Goal: Task Accomplishment & Management: Use online tool/utility

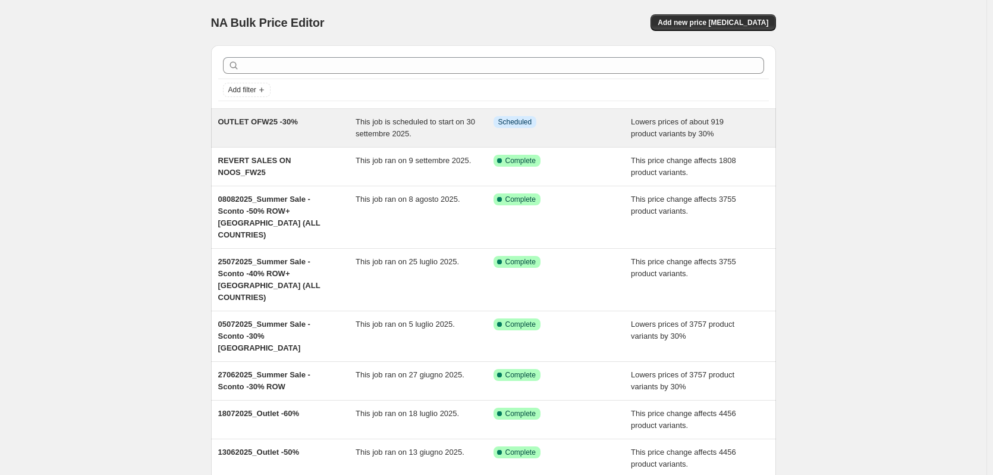
click at [263, 126] on span "OUTLET OFW25 -30%" at bounding box center [258, 121] width 80 height 9
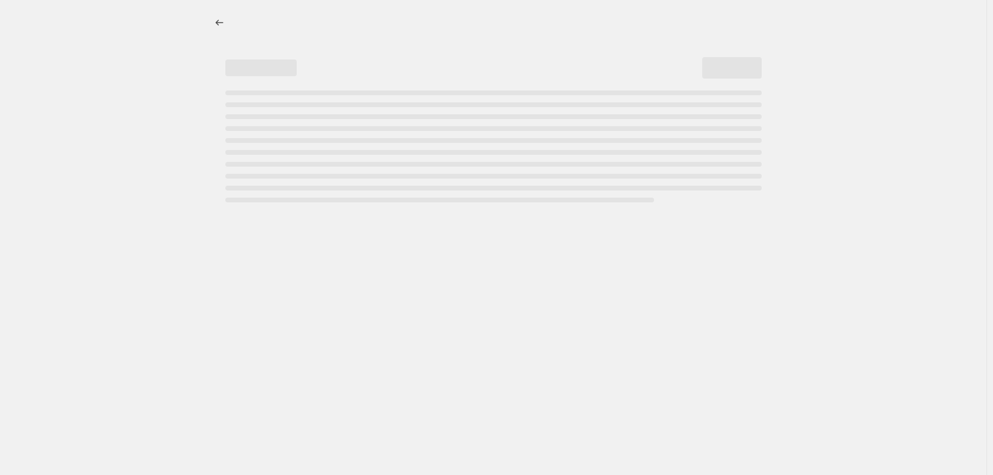
select select "percentage"
select select "not_equal"
select select "inventory_quantity"
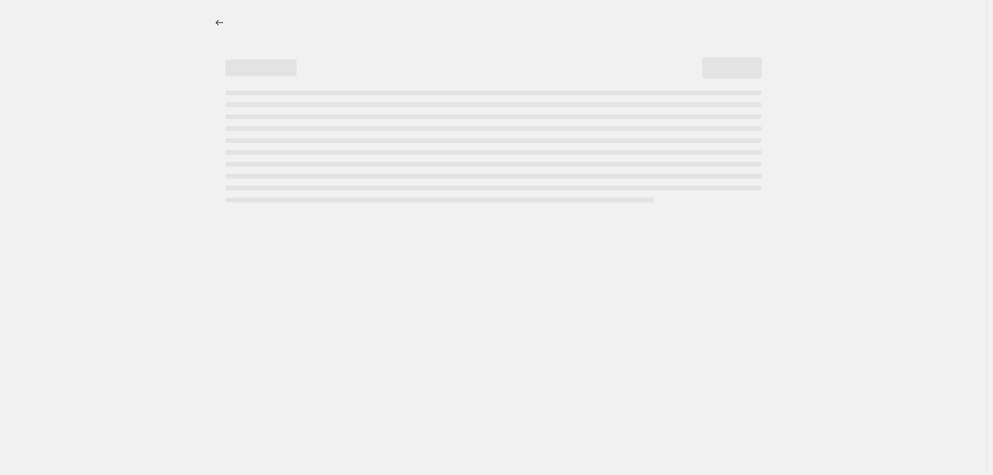
select select ">"
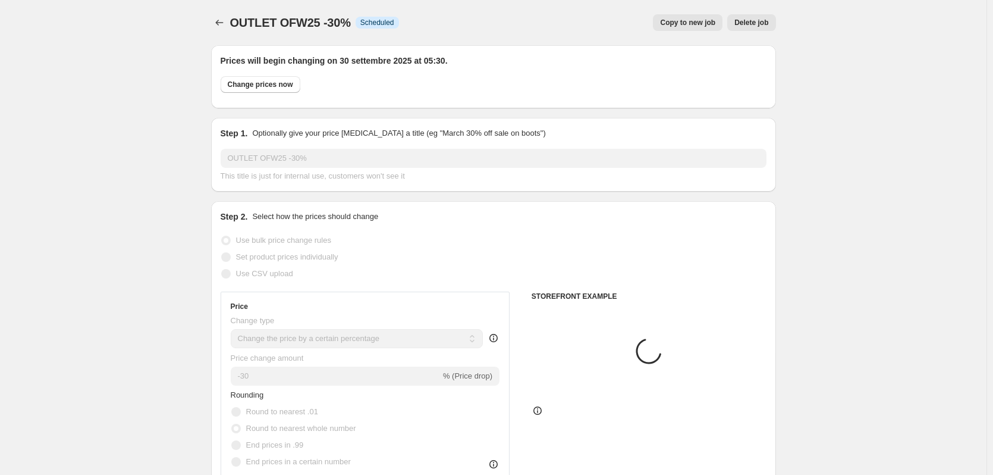
select select "tag"
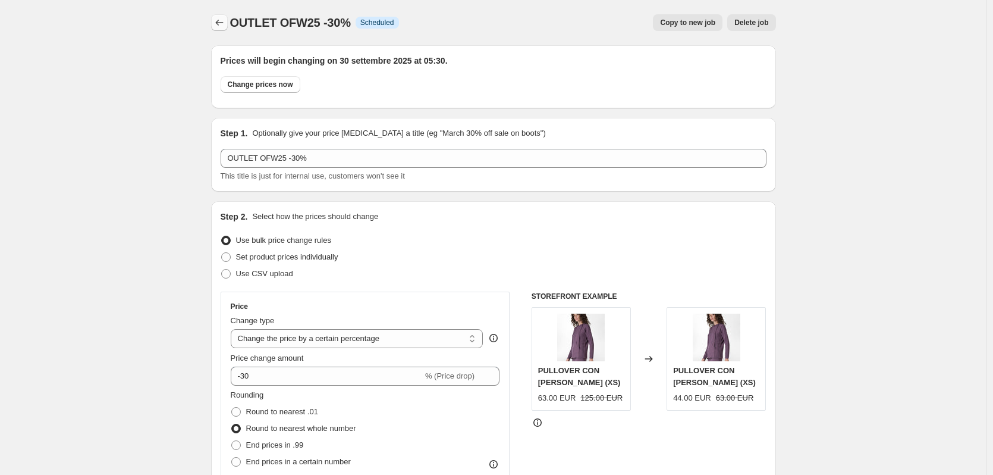
click at [222, 27] on icon "Price change jobs" at bounding box center [220, 23] width 12 height 12
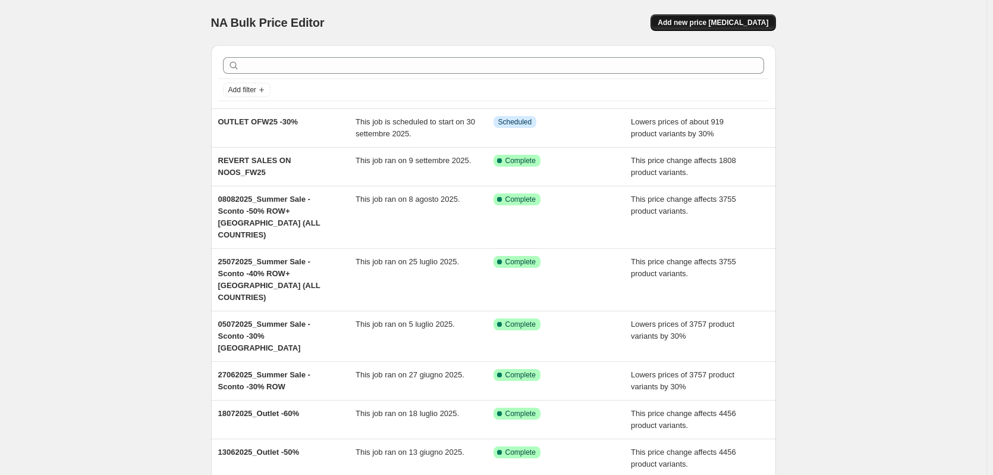
click at [746, 26] on span "Add new price [MEDICAL_DATA]" at bounding box center [713, 23] width 111 height 10
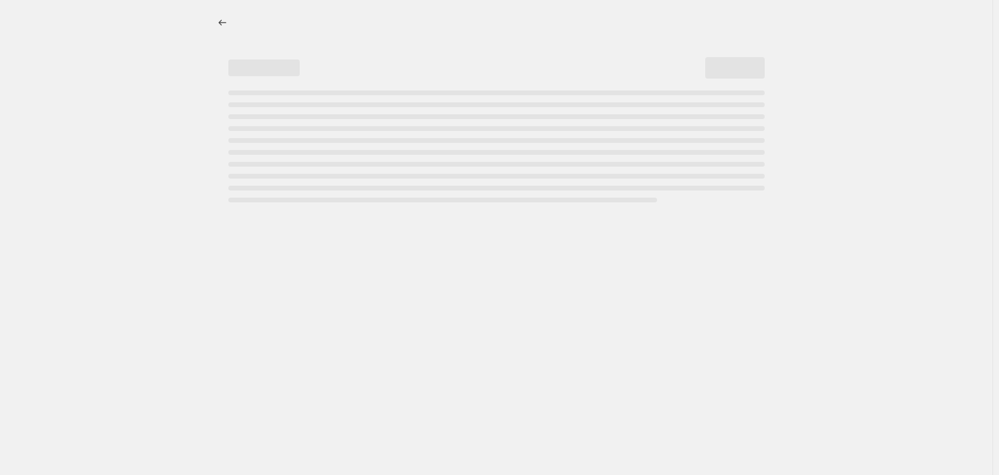
select select "percentage"
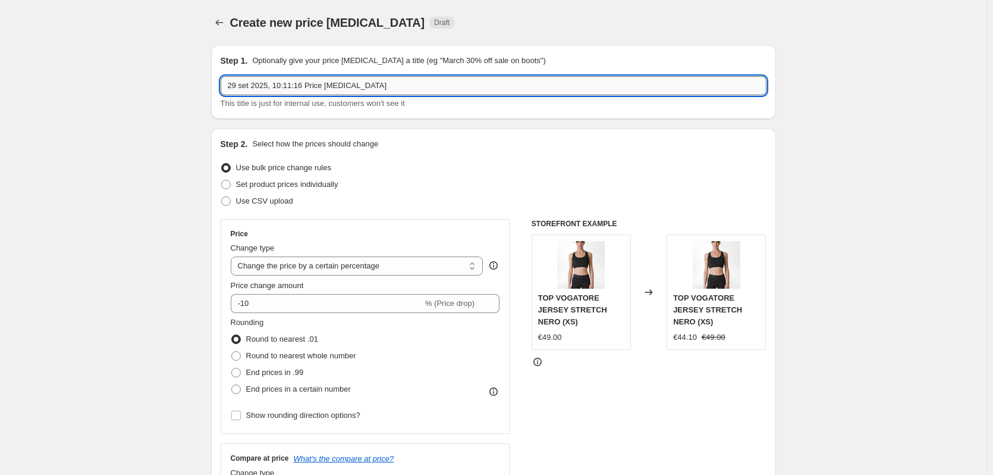
click at [365, 87] on input "29 set 2025, 10:11:16 Price [MEDICAL_DATA]" at bounding box center [494, 85] width 546 height 19
drag, startPoint x: 379, startPoint y: 87, endPoint x: 193, endPoint y: 67, distance: 187.3
type input "Remove all discounts on OFW25"
click at [333, 266] on select "Change the price to a certain amount Change the price by a certain amount Chang…" at bounding box center [357, 265] width 253 height 19
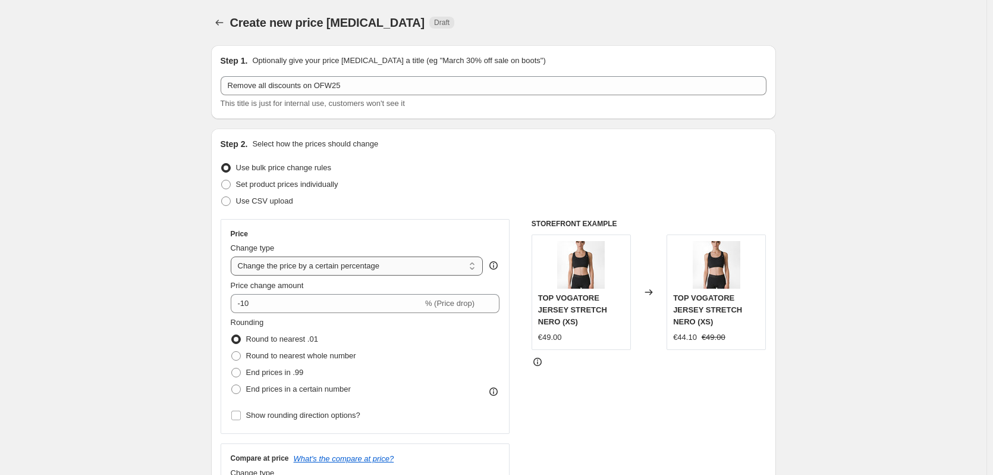
select select "ecap"
click at [233, 256] on select "Change the price to a certain amount Change the price by a certain amount Chang…" at bounding box center [357, 265] width 253 height 19
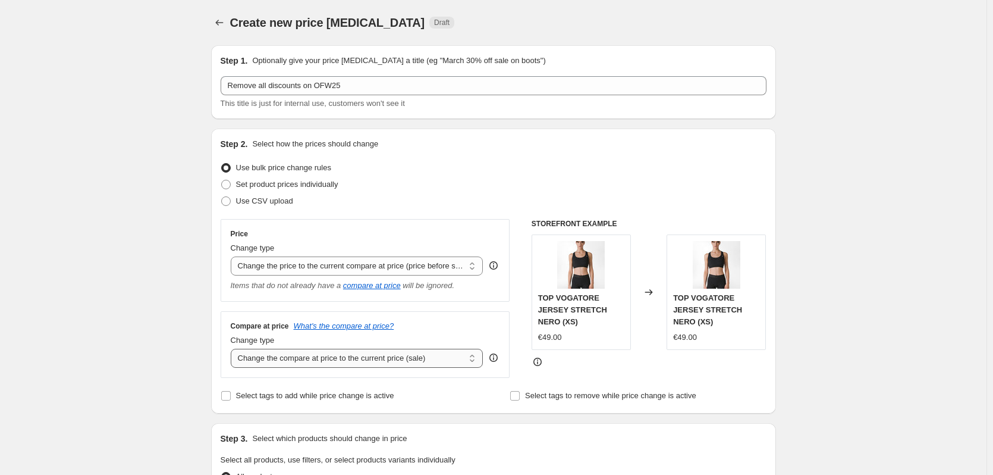
click at [293, 366] on select "Change the compare at price to the current price (sale) Change the compare at p…" at bounding box center [357, 358] width 253 height 19
select select "remove"
click at [233, 349] on select "Change the compare at price to the current price (sale) Change the compare at p…" at bounding box center [357, 358] width 253 height 19
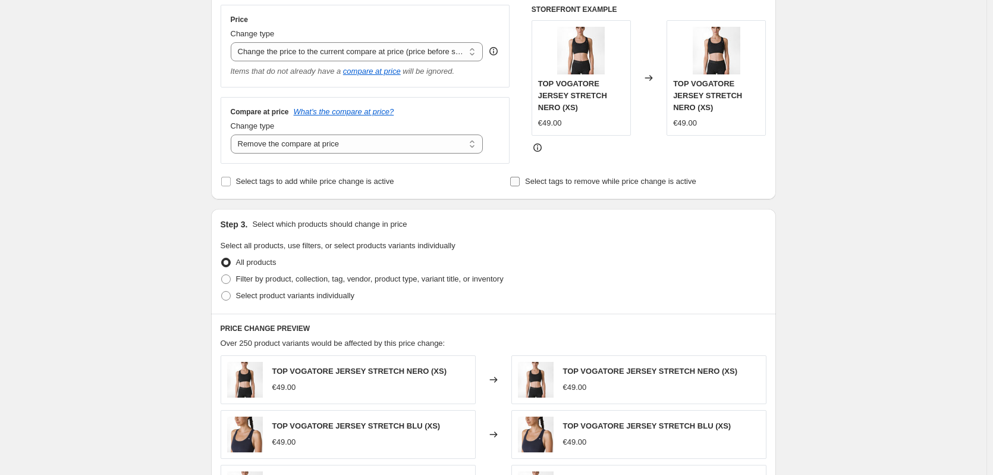
scroll to position [238, 0]
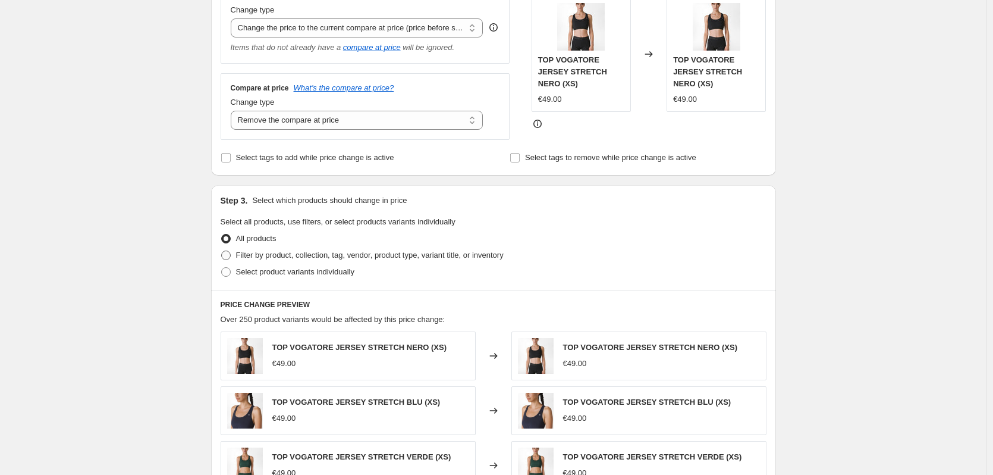
click at [256, 261] on span "Filter by product, collection, tag, vendor, product type, variant title, or inv…" at bounding box center [370, 255] width 268 height 12
click at [222, 251] on input "Filter by product, collection, tag, vendor, product type, variant title, or inv…" at bounding box center [221, 250] width 1 height 1
radio input "true"
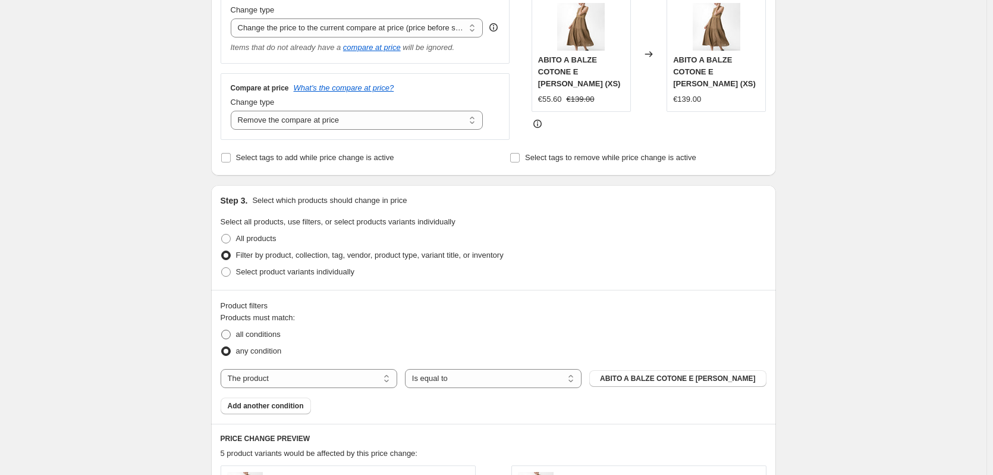
click at [237, 333] on label "all conditions" at bounding box center [251, 334] width 60 height 17
click at [222, 330] on input "all conditions" at bounding box center [221, 329] width 1 height 1
radio input "true"
click at [310, 373] on select "The product The product's collection The product's tag The product's vendor The…" at bounding box center [309, 378] width 177 height 19
select select "tag"
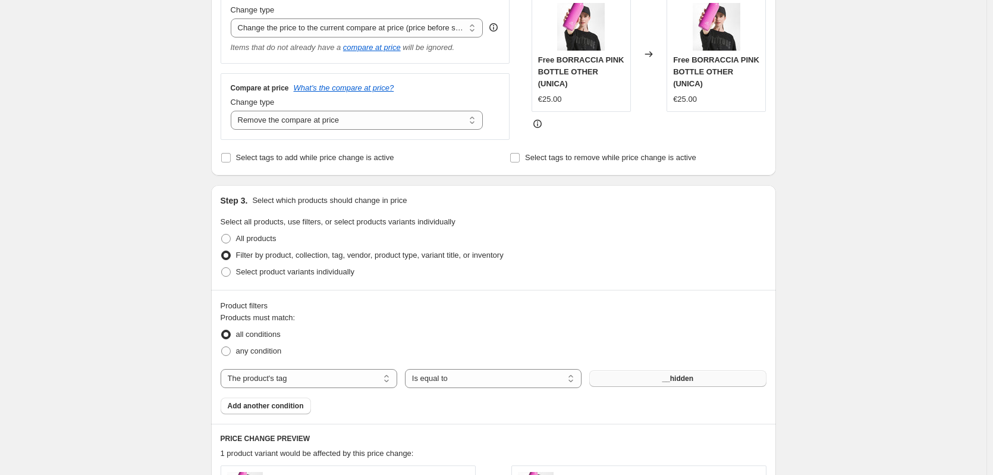
click at [668, 374] on button "__hidden" at bounding box center [677, 378] width 177 height 17
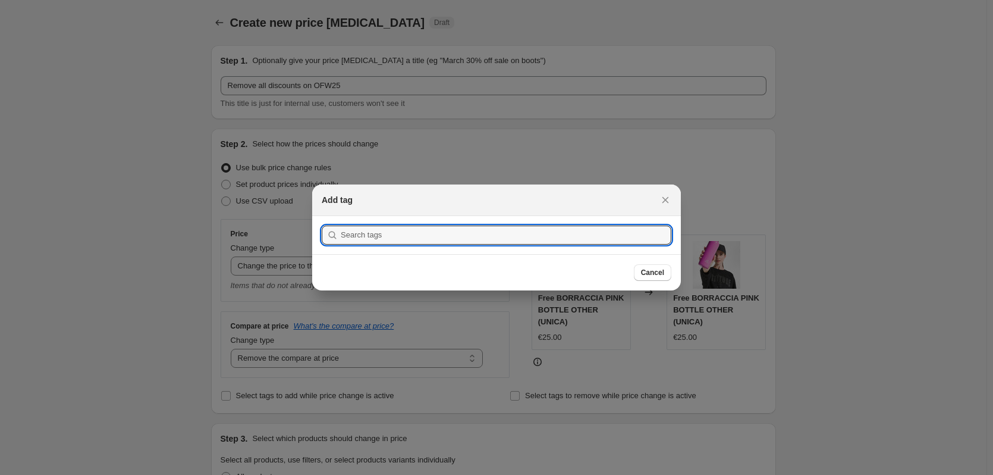
scroll to position [0, 0]
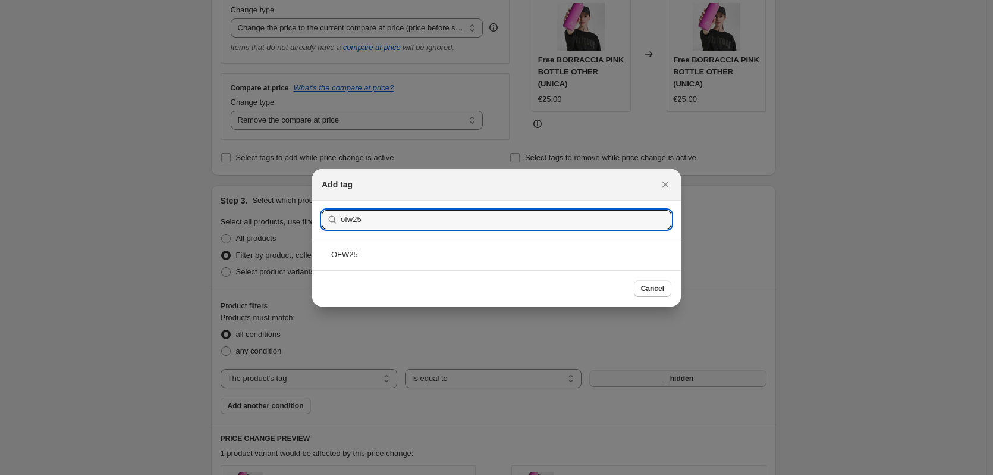
type input "ofw25"
click at [464, 249] on div "OFW25" at bounding box center [496, 254] width 369 height 32
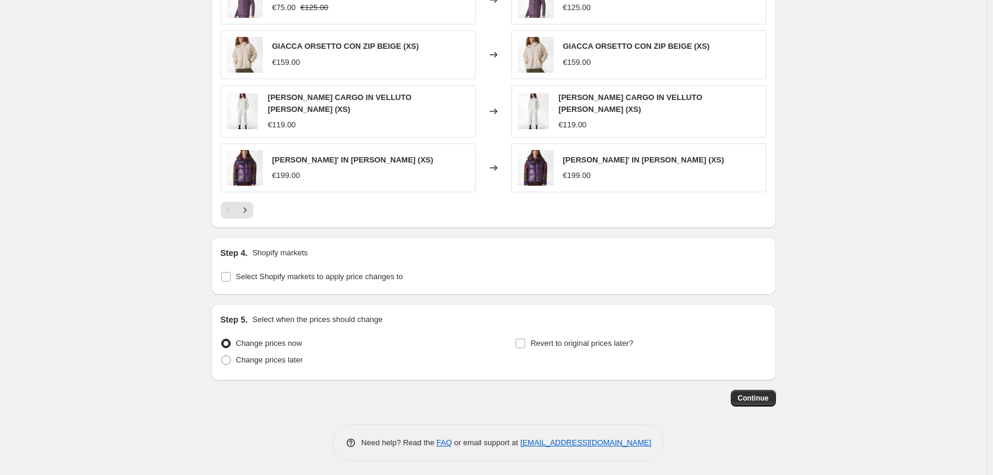
scroll to position [783, 0]
click at [312, 272] on span "Select Shopify markets to apply price changes to" at bounding box center [319, 275] width 167 height 9
click at [231, 272] on input "Select Shopify markets to apply price changes to" at bounding box center [226, 276] width 10 height 10
checkbox input "true"
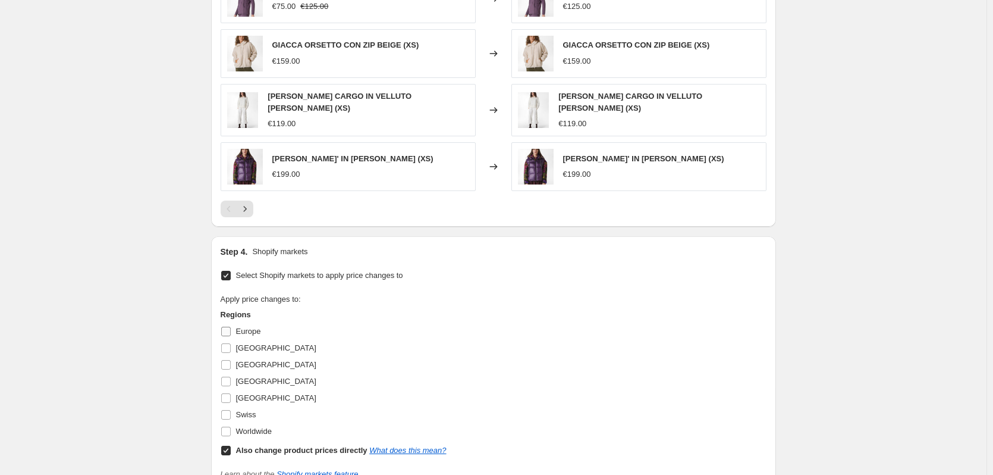
click at [231, 328] on input "Europe" at bounding box center [226, 331] width 10 height 10
checkbox input "true"
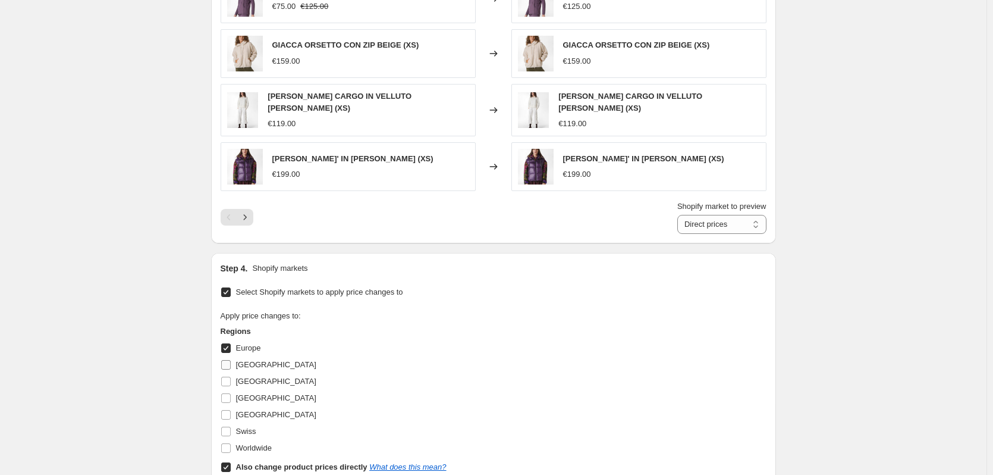
click at [231, 363] on input "[GEOGRAPHIC_DATA]" at bounding box center [226, 365] width 10 height 10
checkbox input "true"
drag, startPoint x: 231, startPoint y: 381, endPoint x: 230, endPoint y: 398, distance: 16.7
click at [231, 382] on input "[GEOGRAPHIC_DATA]" at bounding box center [226, 381] width 10 height 10
checkbox input "true"
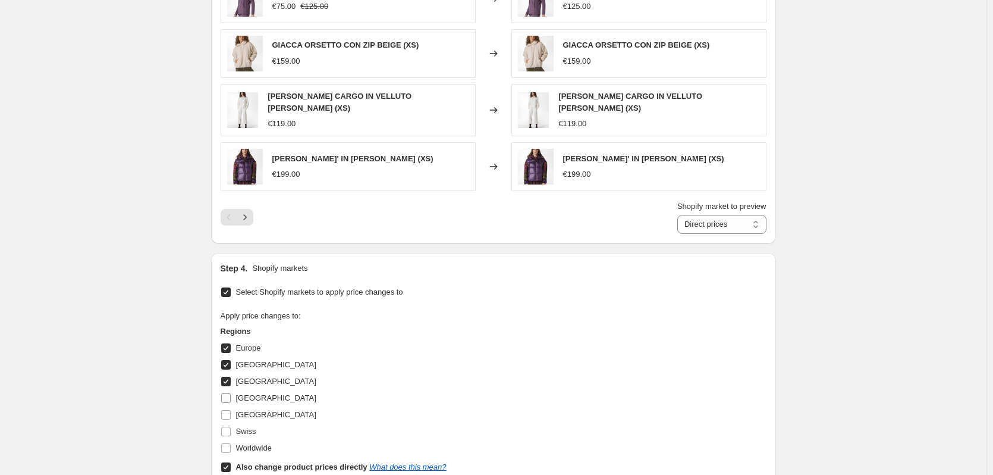
click at [230, 400] on span at bounding box center [226, 398] width 11 height 11
click at [230, 400] on input "[GEOGRAPHIC_DATA]" at bounding box center [226, 398] width 10 height 10
checkbox input "true"
click at [229, 412] on input "[GEOGRAPHIC_DATA]" at bounding box center [226, 415] width 10 height 10
checkbox input "true"
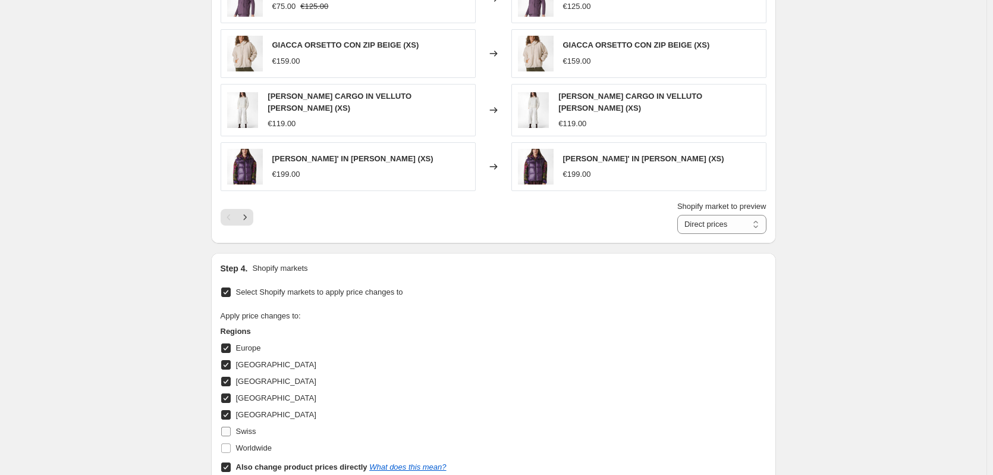
click at [228, 426] on input "Swiss" at bounding box center [226, 431] width 10 height 10
checkbox input "true"
click at [230, 444] on input "Worldwide" at bounding box center [226, 448] width 10 height 10
checkbox input "true"
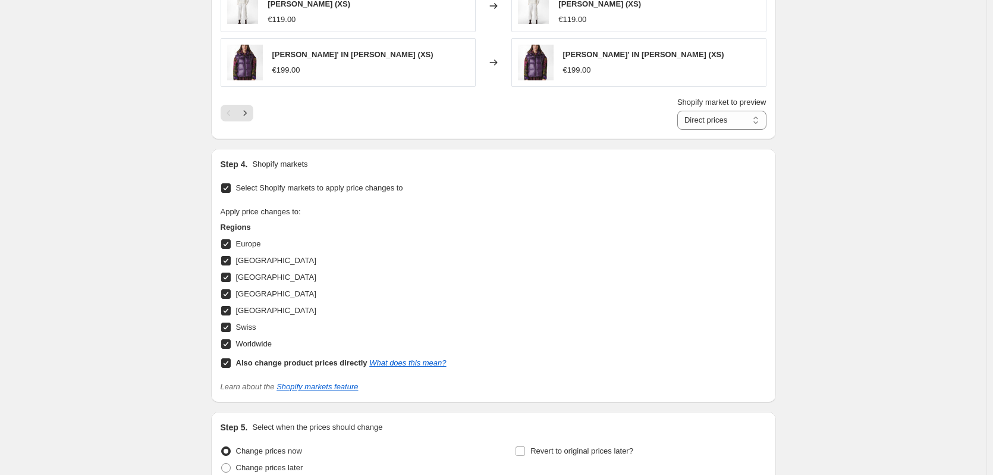
scroll to position [962, 0]
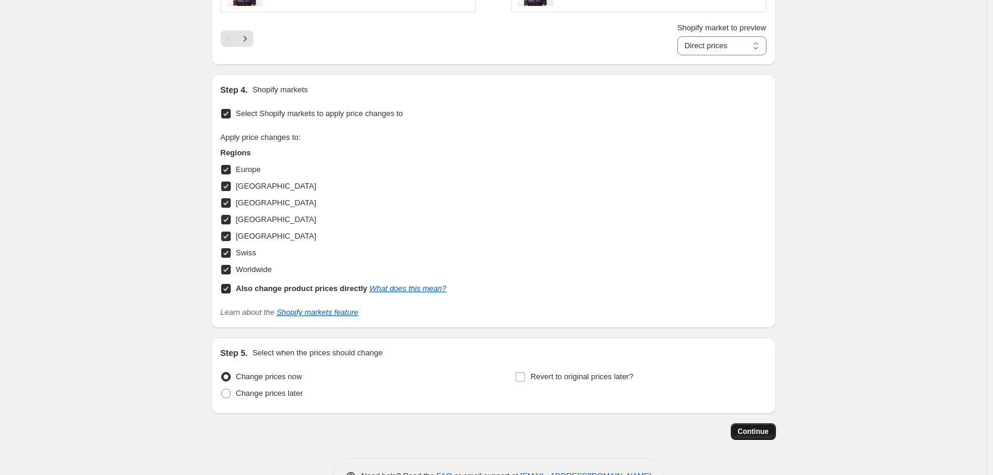
click at [762, 431] on span "Continue" at bounding box center [753, 431] width 31 height 10
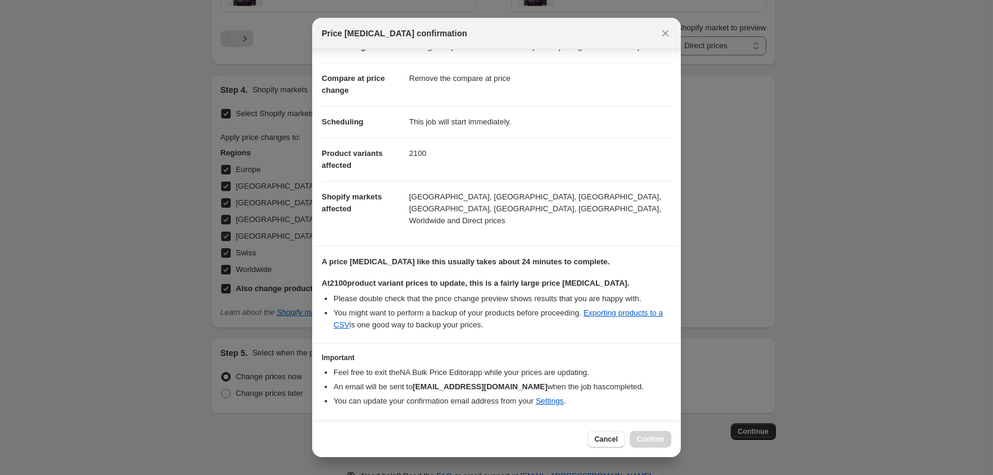
scroll to position [62, 0]
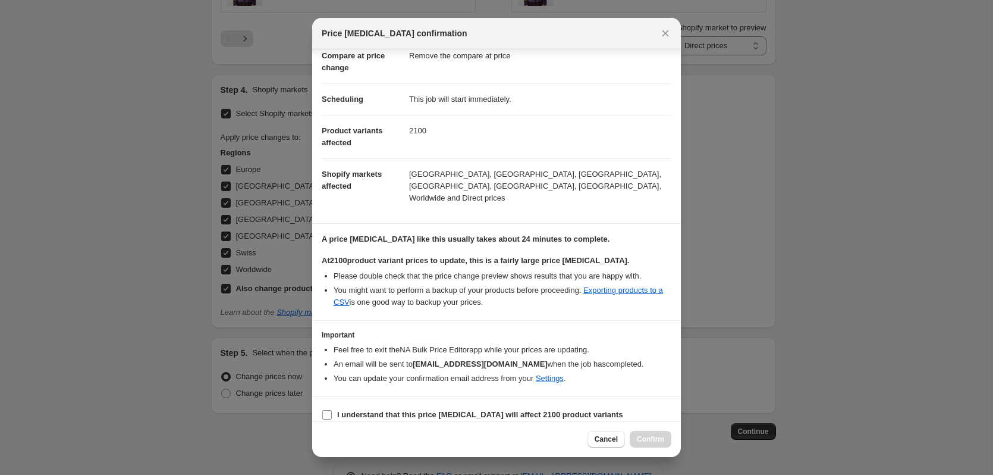
click at [325, 410] on input "I understand that this price [MEDICAL_DATA] will affect 2100 product variants" at bounding box center [327, 415] width 10 height 10
checkbox input "true"
click at [661, 438] on span "Confirm" at bounding box center [650, 439] width 27 height 10
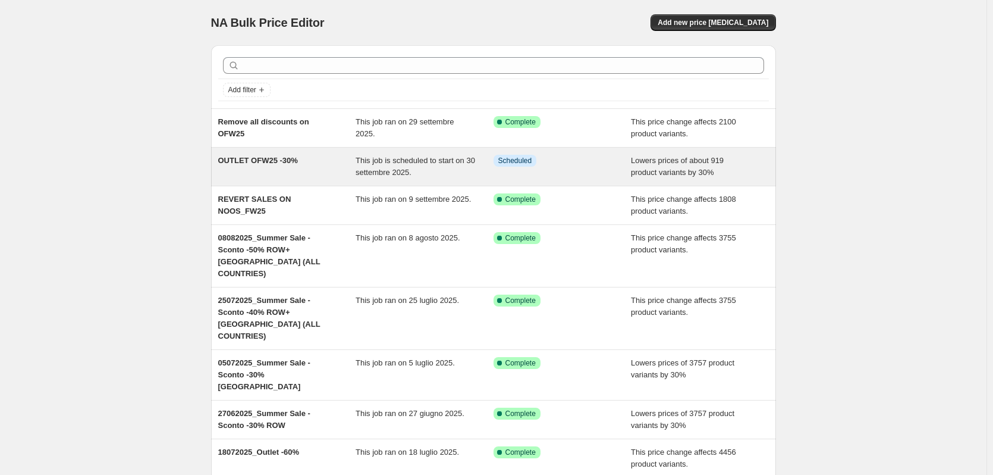
click at [253, 162] on span "OUTLET OFW25 -30%" at bounding box center [258, 160] width 80 height 9
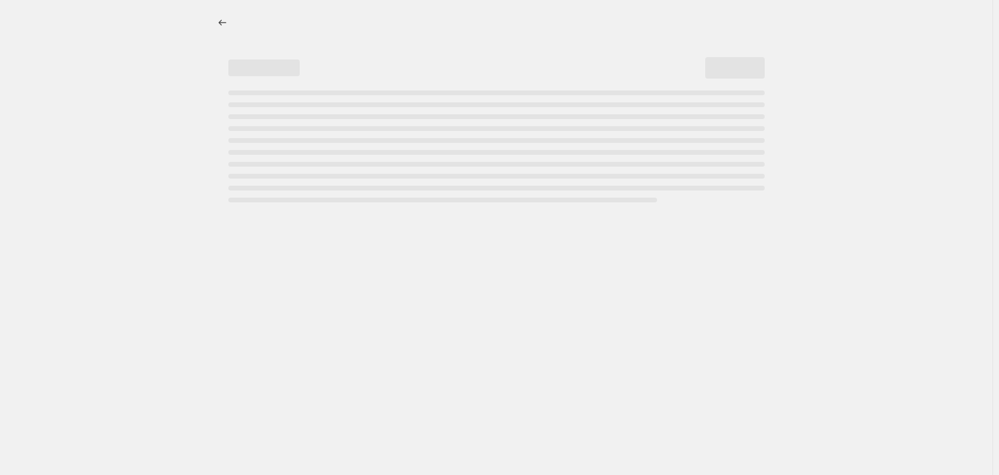
select select "percentage"
select select "tag"
select select "not_equal"
select select "tag"
select select "not_equal"
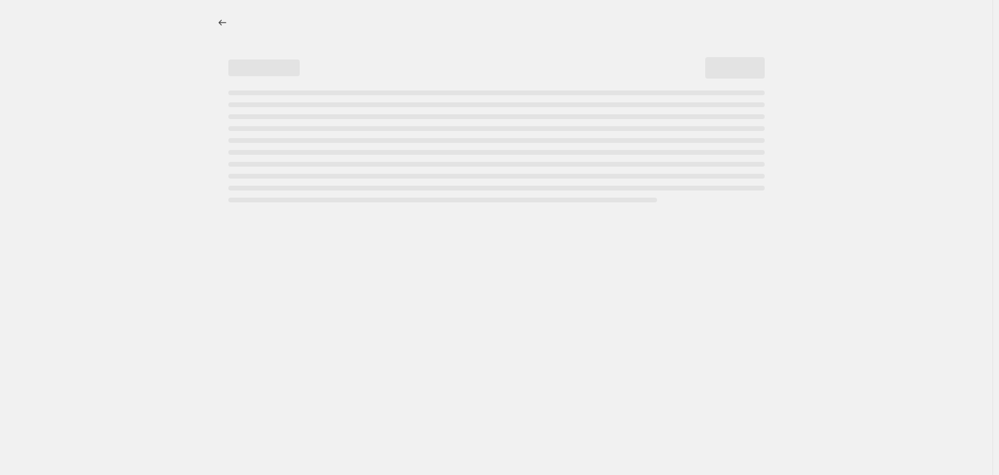
select select "tag"
select select "not_equal"
select select "inventory_quantity"
select select ">"
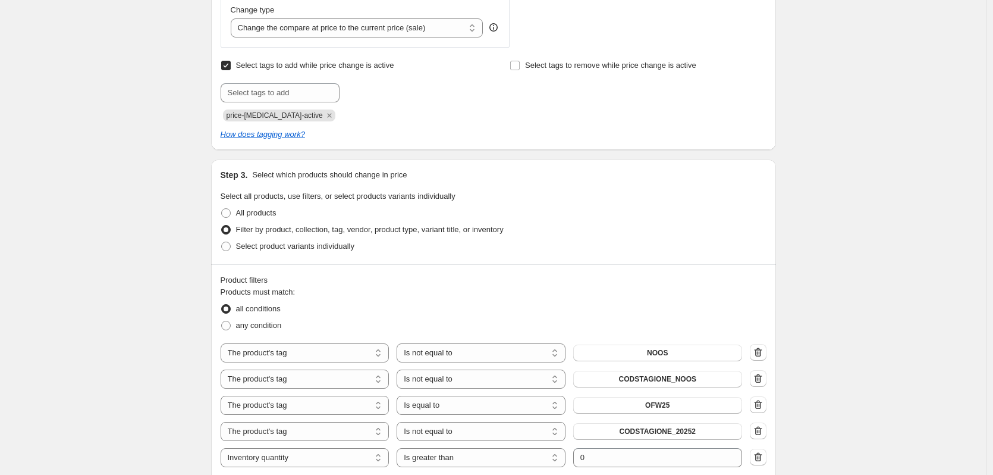
scroll to position [773, 0]
